Goal: Information Seeking & Learning: Compare options

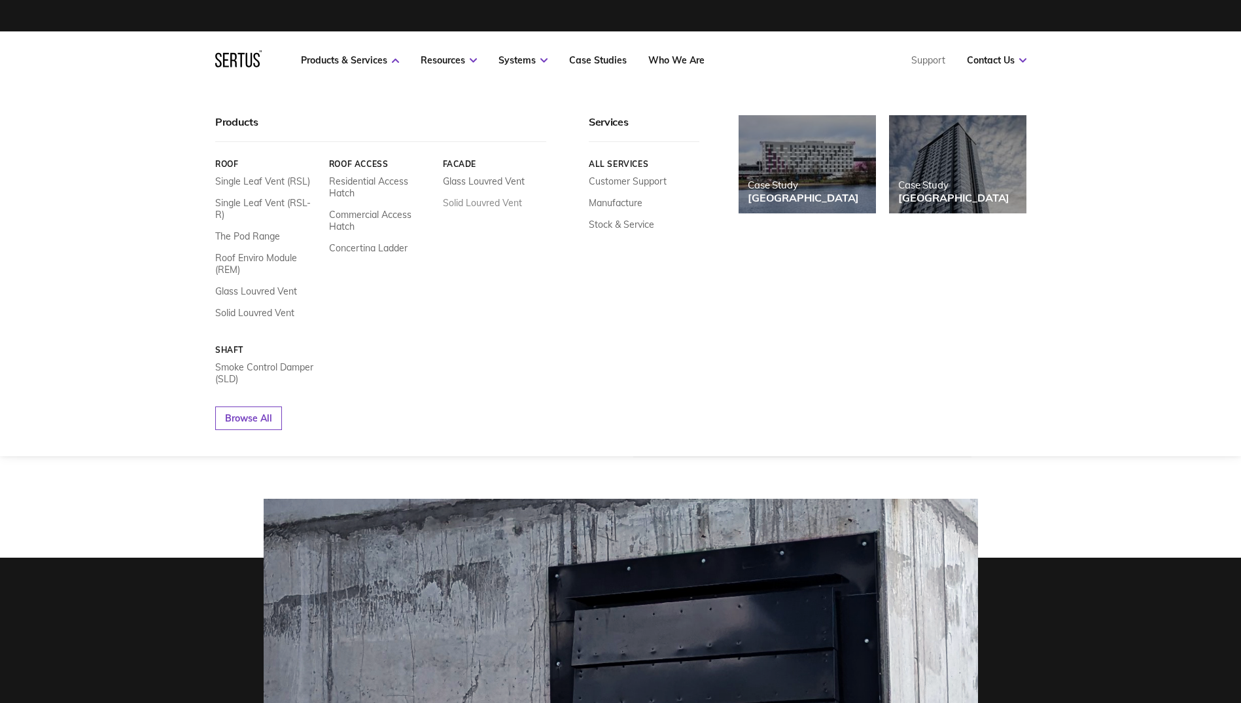
click at [472, 203] on link "Solid Louvred Vent" at bounding box center [481, 203] width 79 height 12
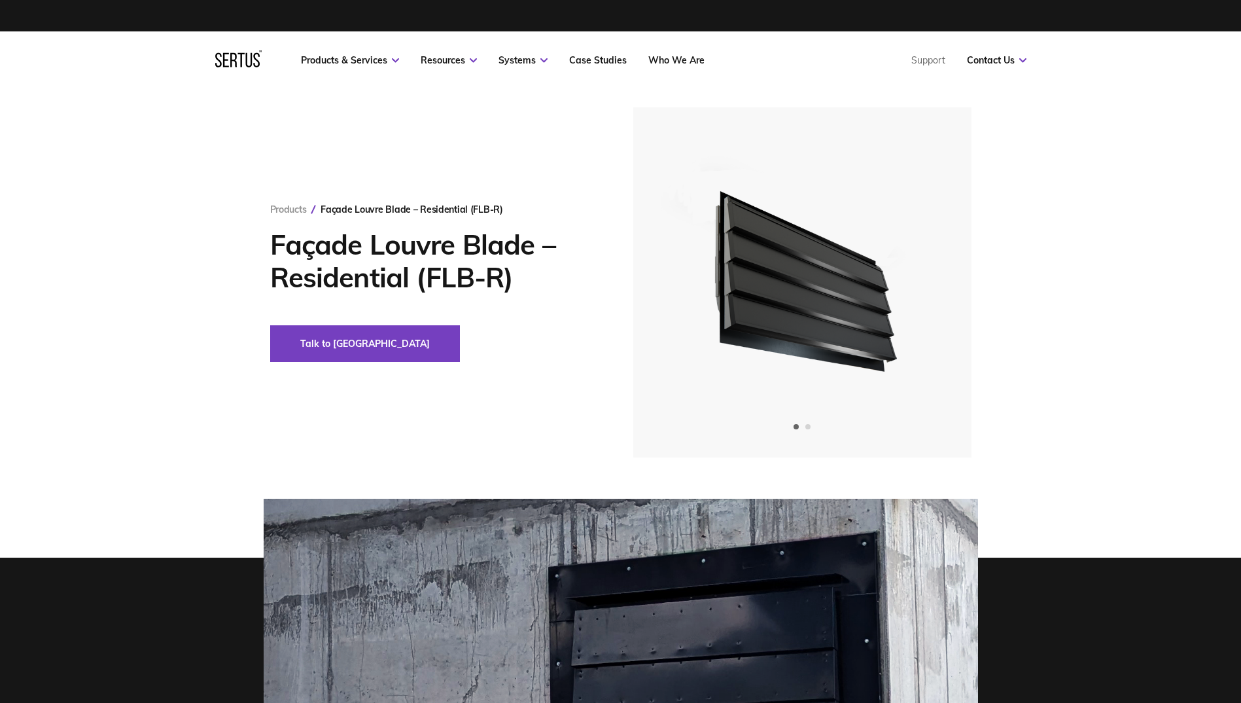
click at [366, 54] on nav "Products & Services Resources Systems Case Studies Who We Are Support Contact U…" at bounding box center [620, 60] width 811 height 58
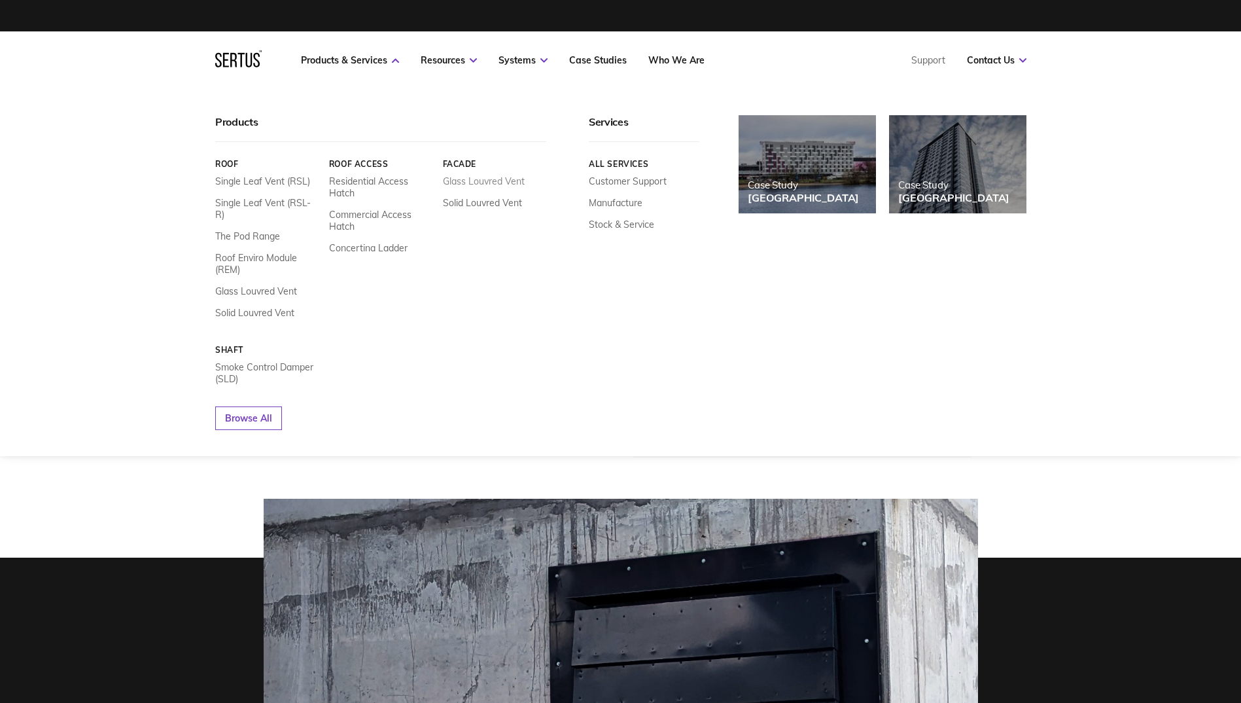
click at [458, 181] on link "Glass Louvred Vent" at bounding box center [483, 181] width 82 height 12
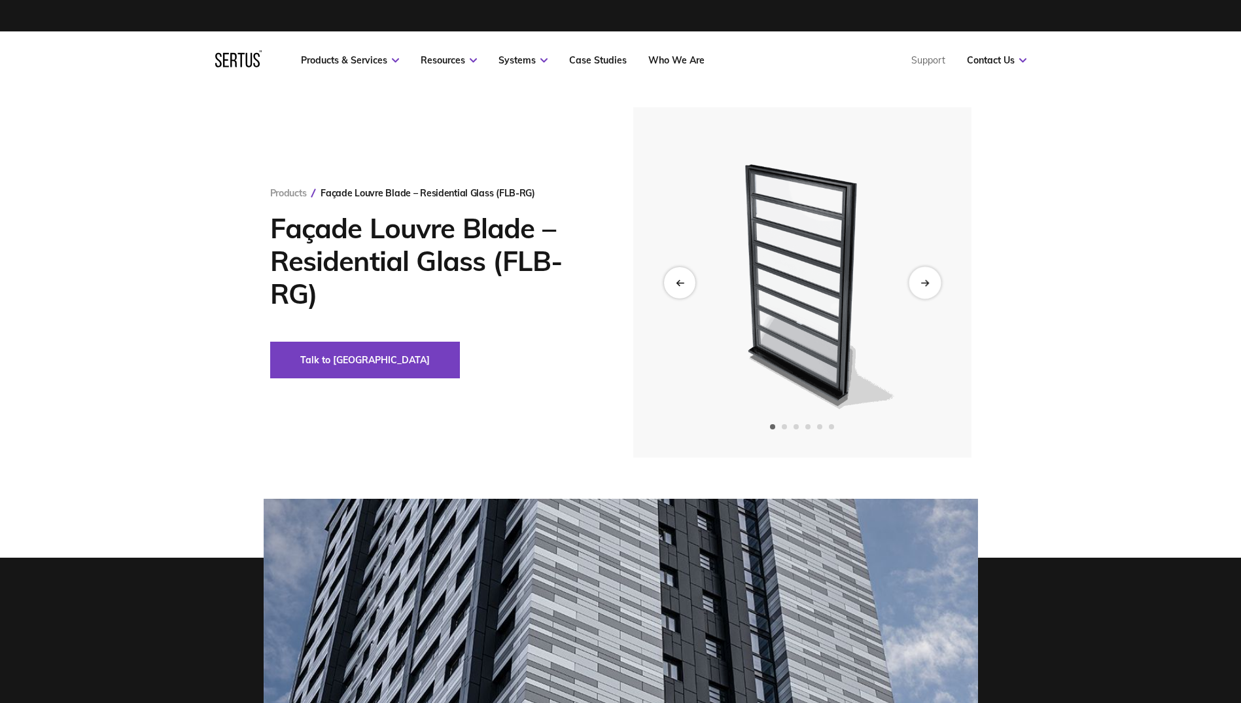
click at [916, 285] on div "Next slide" at bounding box center [925, 282] width 32 height 32
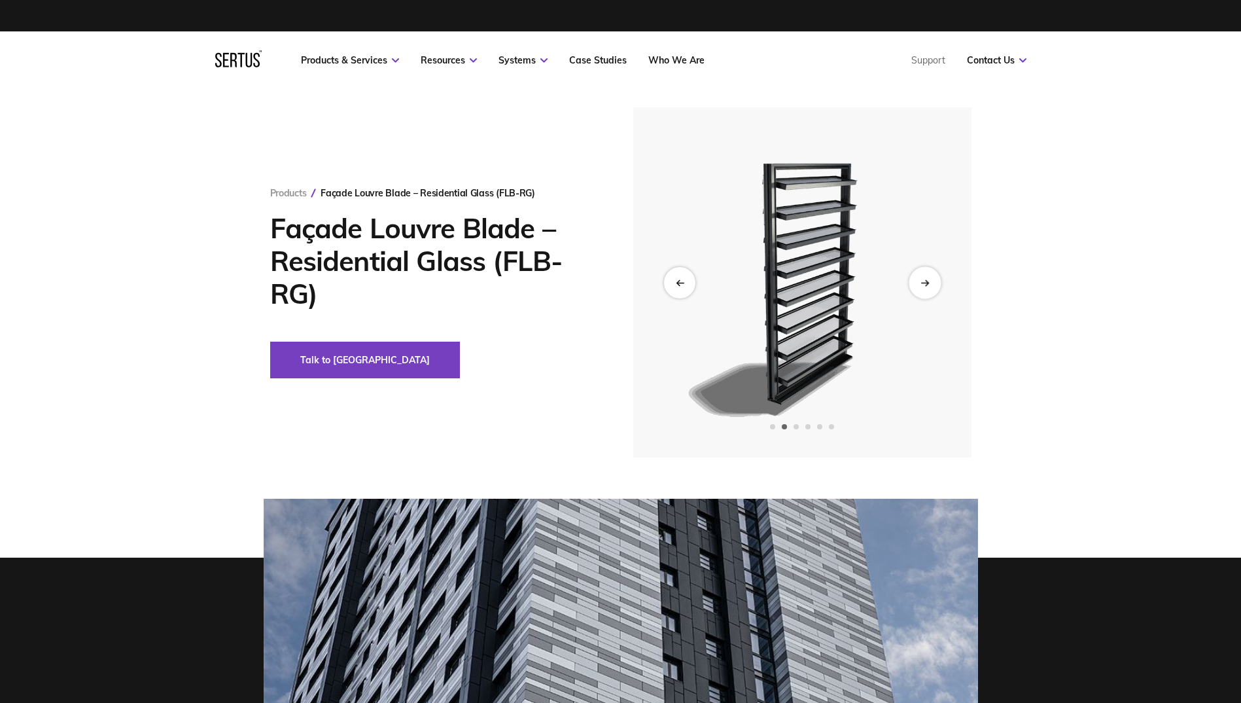
click at [916, 285] on div "Next slide" at bounding box center [925, 282] width 32 height 32
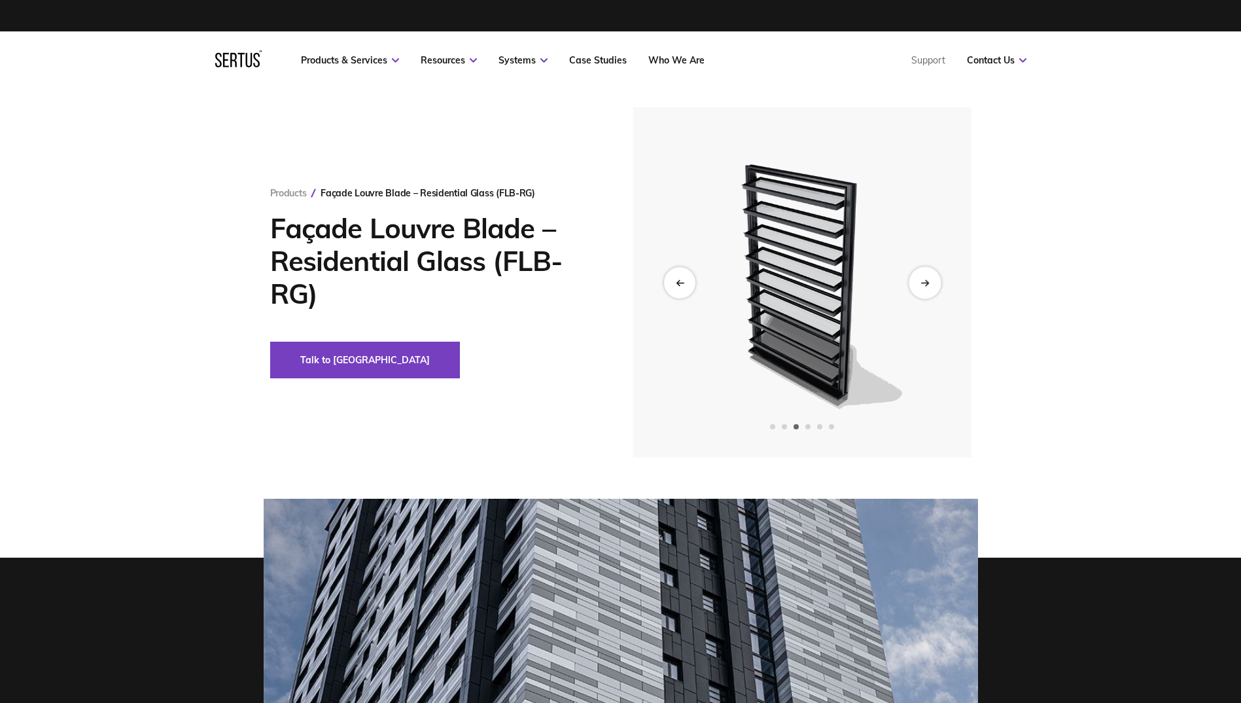
click at [916, 285] on div "Next slide" at bounding box center [925, 282] width 32 height 32
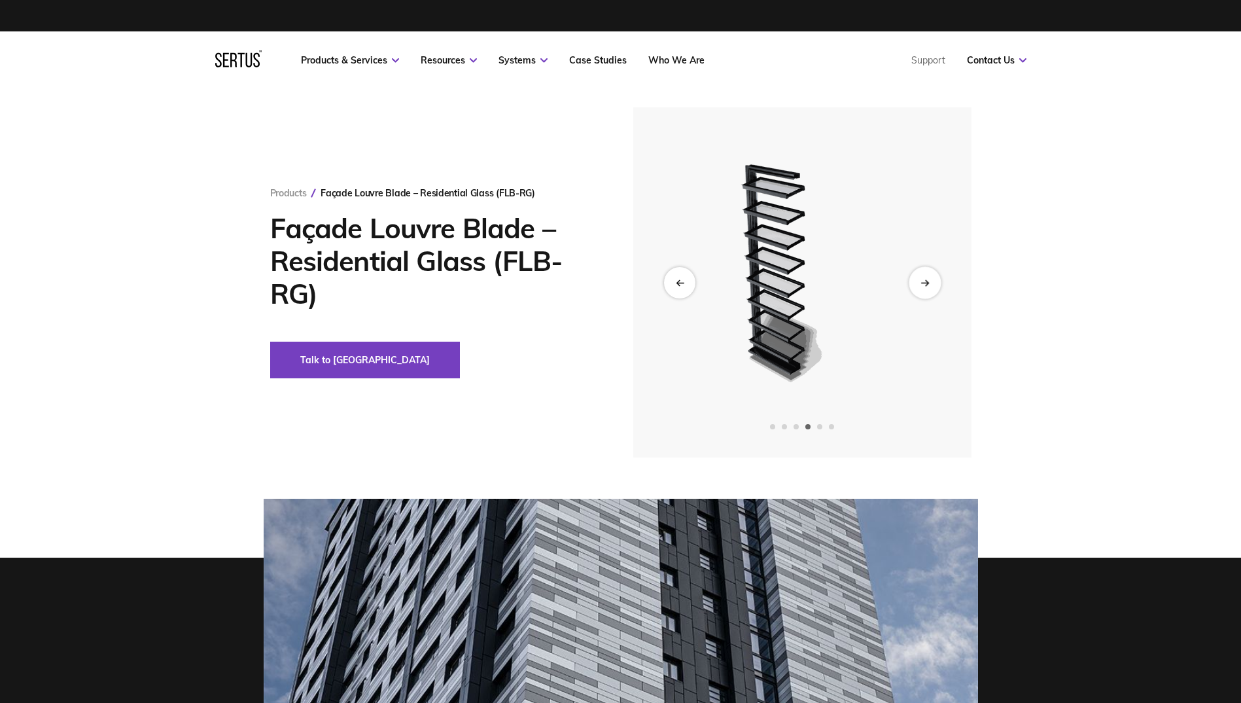
click at [916, 285] on div "Next slide" at bounding box center [925, 282] width 32 height 32
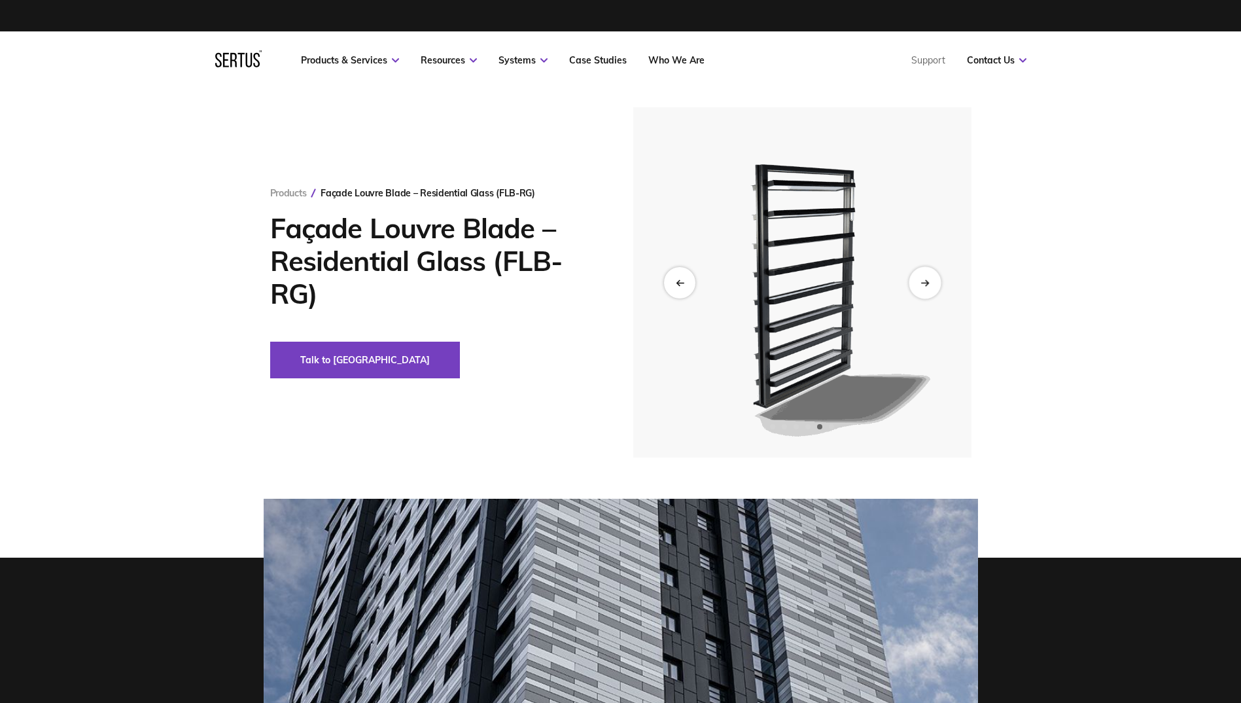
click at [916, 285] on div "Next slide" at bounding box center [925, 282] width 32 height 32
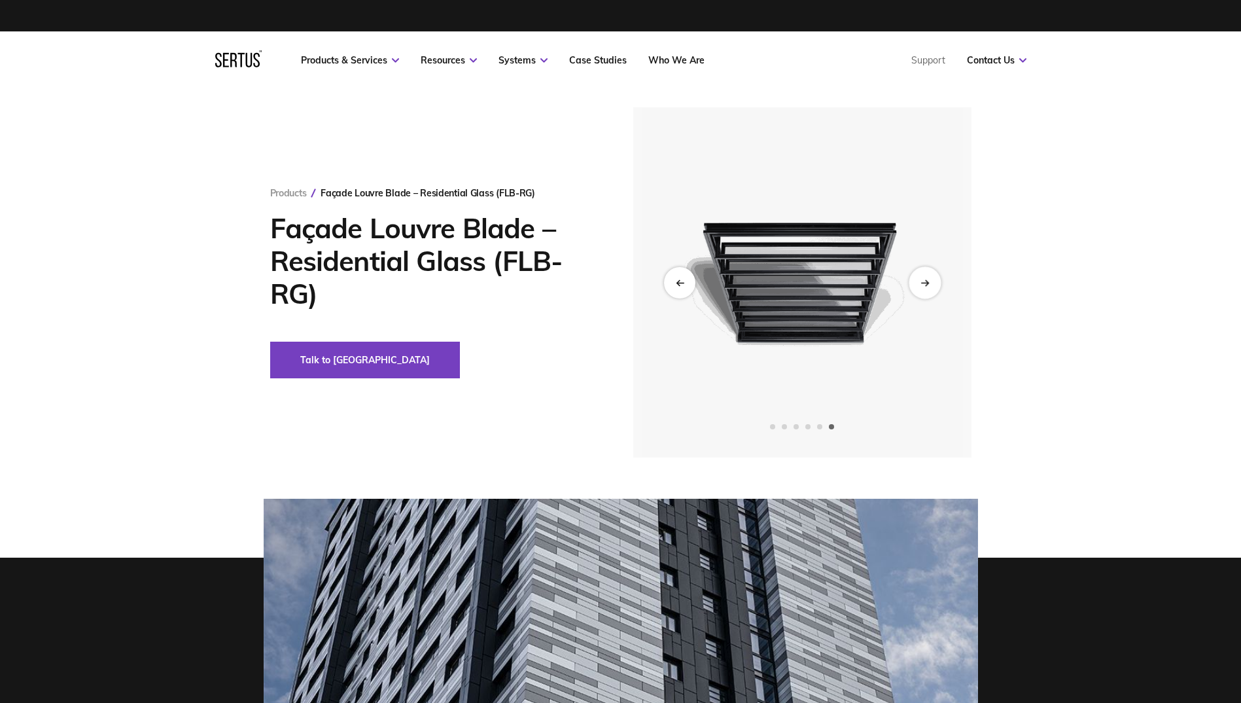
click at [916, 285] on div "Next slide" at bounding box center [925, 282] width 32 height 32
click at [924, 281] on icon "Next slide" at bounding box center [924, 282] width 9 height 7
click at [926, 280] on icon "Next slide" at bounding box center [924, 282] width 9 height 7
click at [678, 281] on icon "Previous slide" at bounding box center [677, 281] width 3 height 5
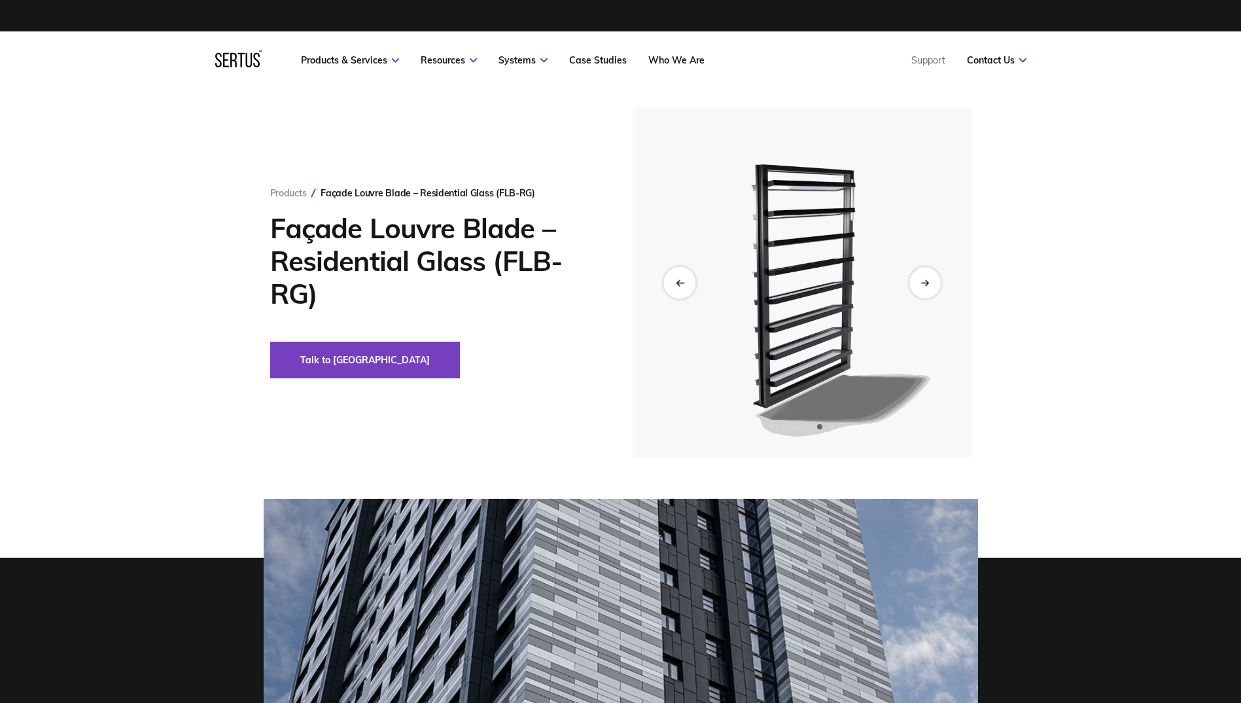
click at [678, 281] on icon "Previous slide" at bounding box center [677, 281] width 3 height 5
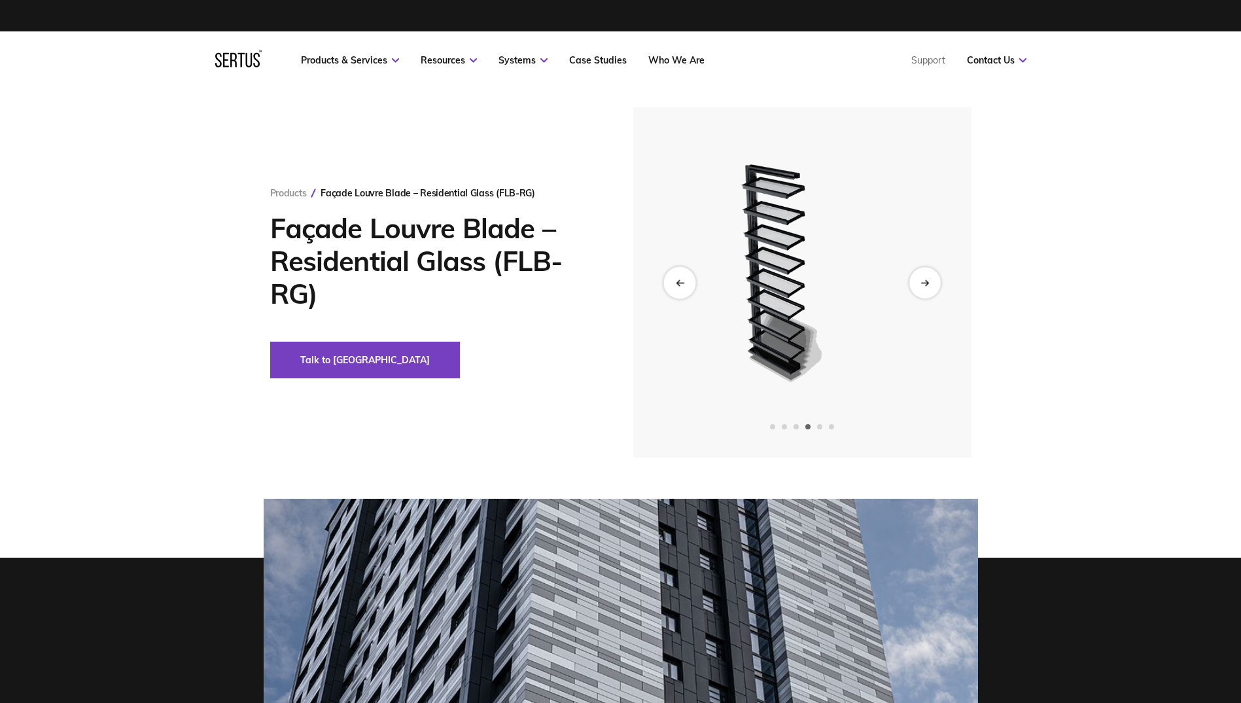
click at [678, 281] on icon "Previous slide" at bounding box center [677, 281] width 3 height 5
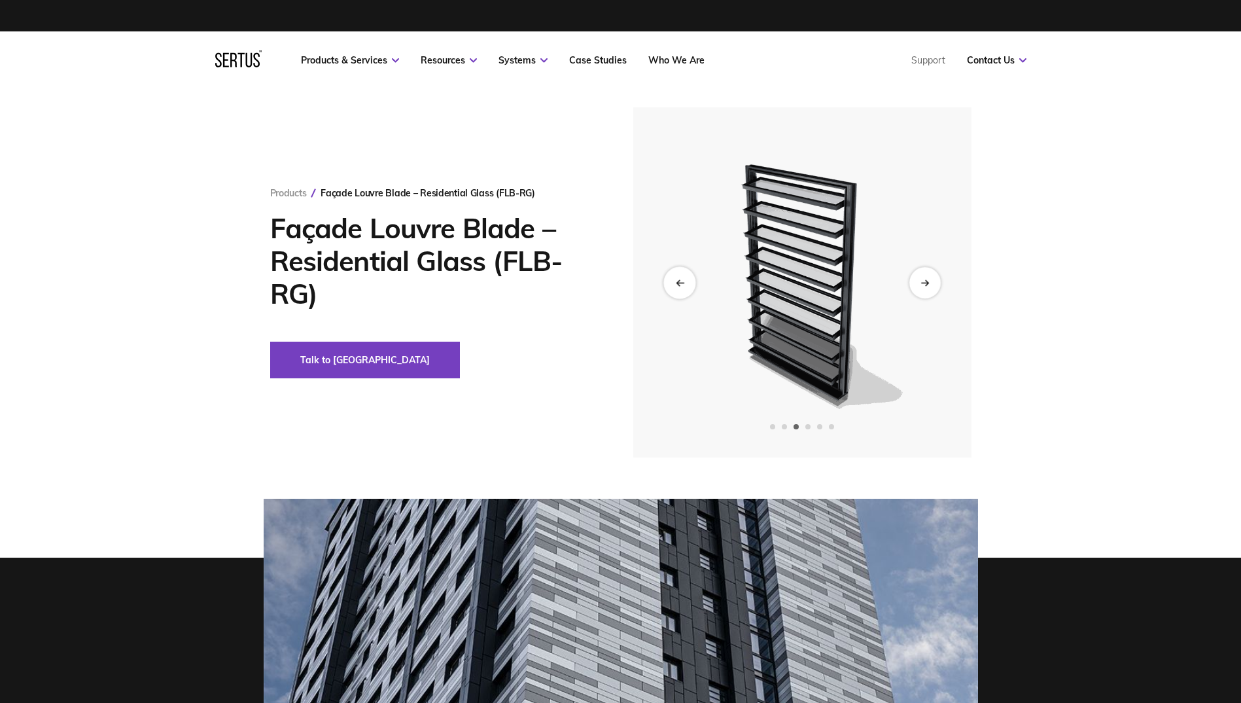
click at [678, 281] on icon "Previous slide" at bounding box center [677, 281] width 3 height 5
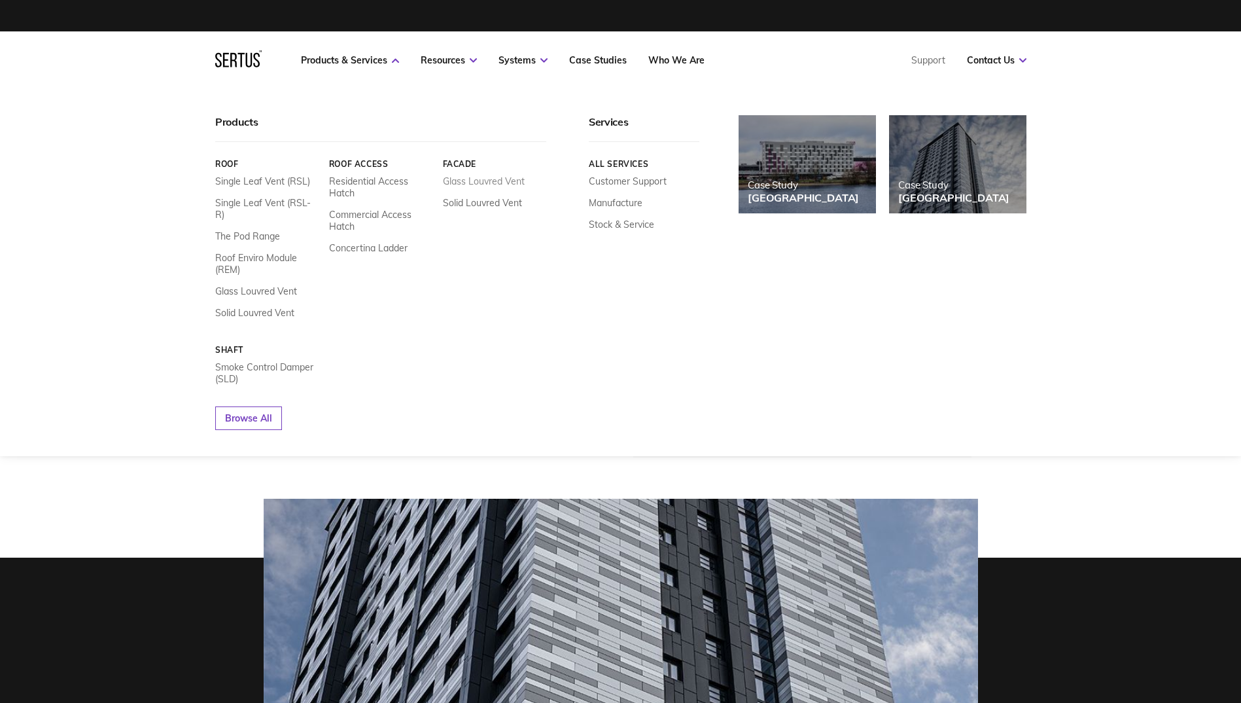
click at [478, 182] on link "Glass Louvred Vent" at bounding box center [483, 181] width 82 height 12
click at [473, 199] on link "Solid Louvred Vent" at bounding box center [481, 203] width 79 height 12
